Goal: Task Accomplishment & Management: Manage account settings

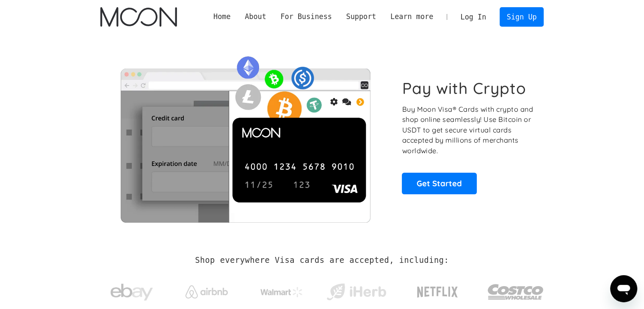
click at [479, 17] on link "Log In" at bounding box center [474, 17] width 40 height 19
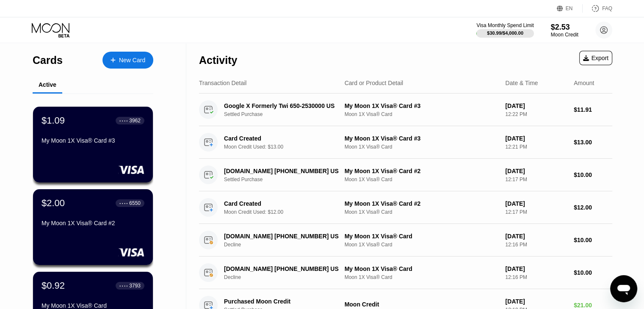
scroll to position [71, 0]
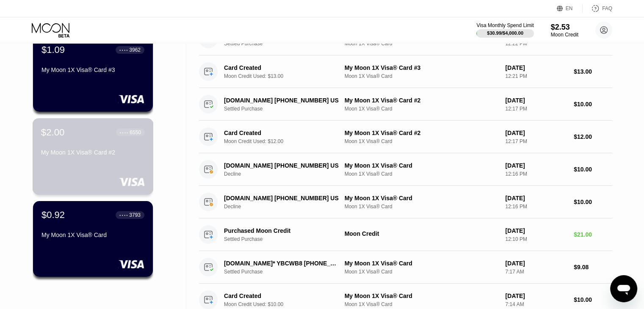
click at [91, 148] on div "$2.00 ● ● ● ● 6550 My Moon 1X Visa® Card #2" at bounding box center [93, 143] width 104 height 33
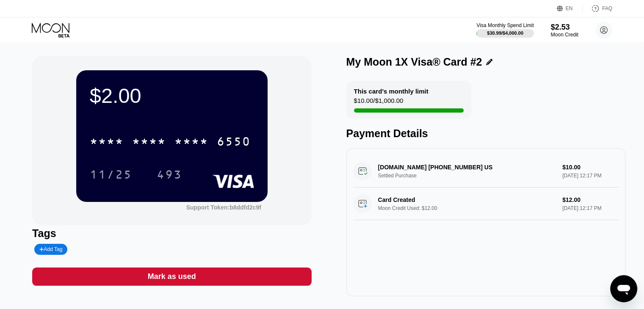
click at [139, 158] on div "* * * * * * * * * * * * 6550 11/25 493" at bounding box center [172, 150] width 164 height 50
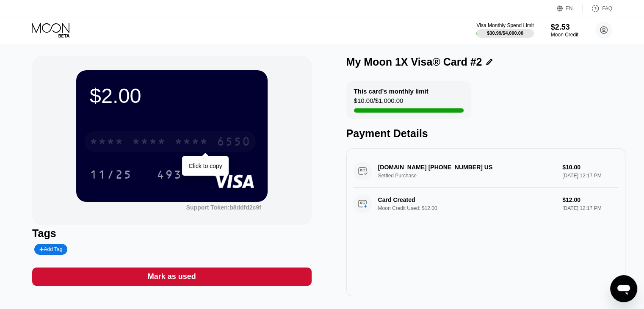
click at [167, 144] on div "* * * * * * * * * * * * 6550" at bounding box center [170, 141] width 171 height 21
